Goal: Task Accomplishment & Management: Manage account settings

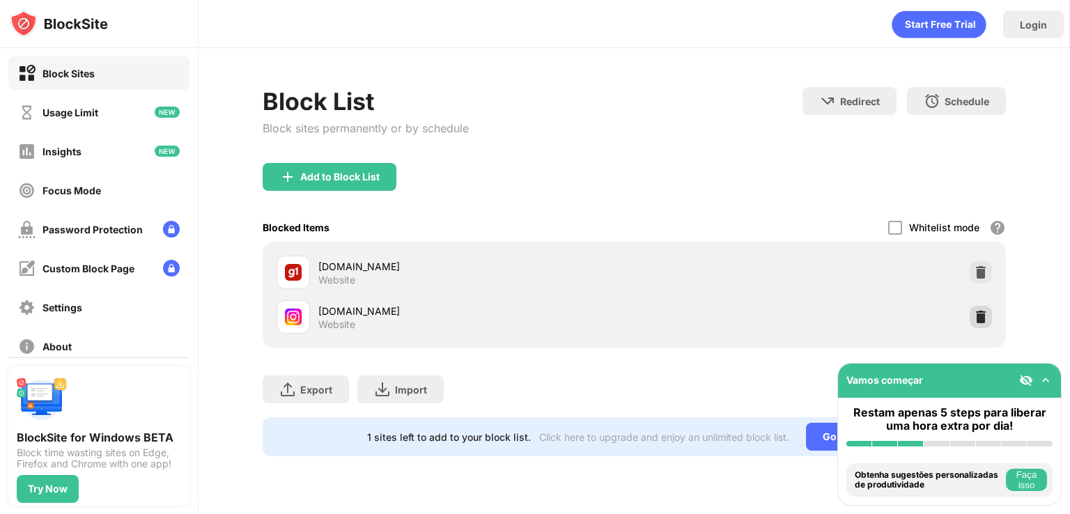
click at [979, 314] on img at bounding box center [981, 317] width 14 height 14
